Goal: Information Seeking & Learning: Understand process/instructions

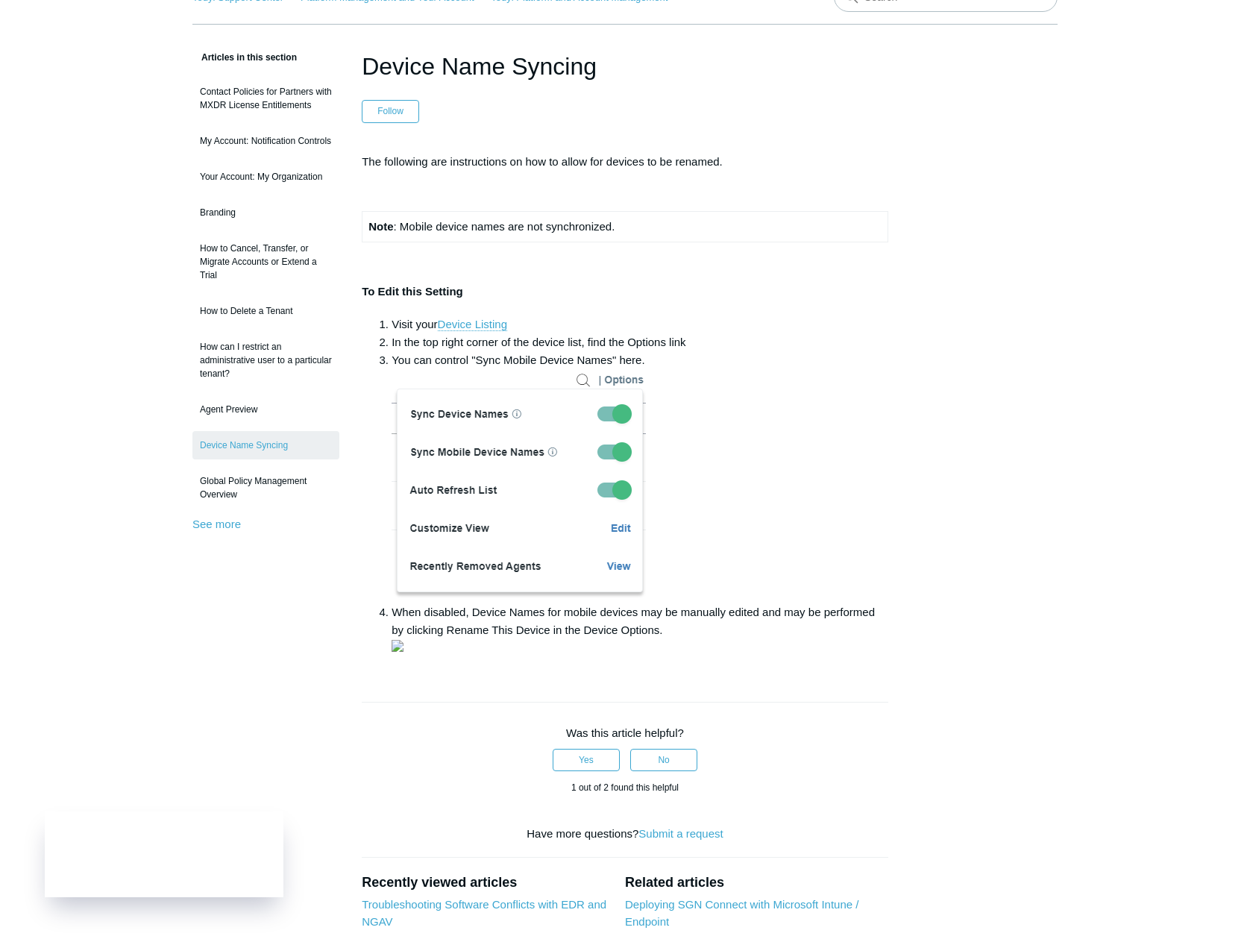
scroll to position [522, 0]
